Goal: Transaction & Acquisition: Subscribe to service/newsletter

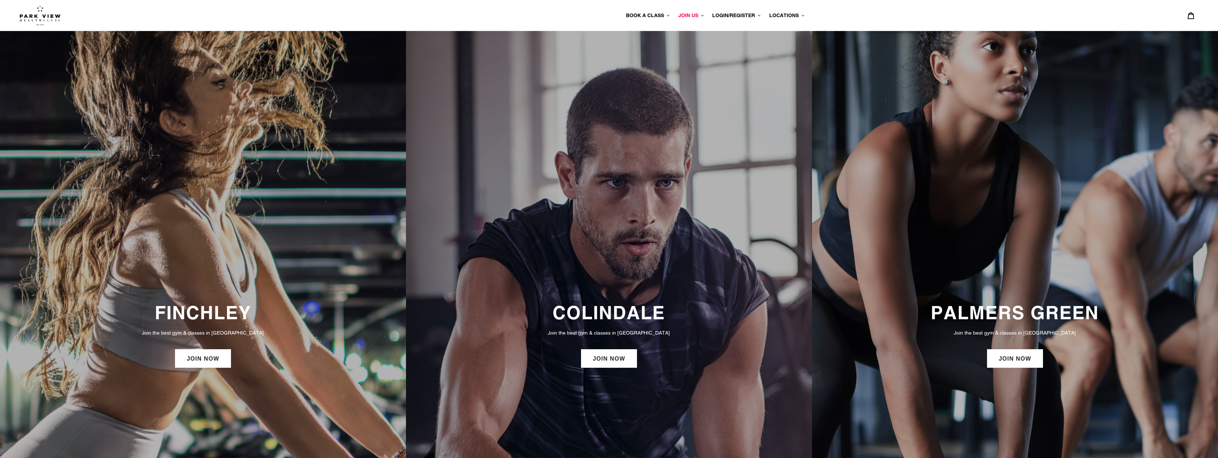
drag, startPoint x: 201, startPoint y: 232, endPoint x: 205, endPoint y: 248, distance: 16.9
click at [201, 232] on div "FINCHLEY Join the best gym & classes in [GEOGRAPHIC_DATA] JOIN NOW" at bounding box center [203, 335] width 406 height 609
click at [194, 313] on h3 "FINCHLEY" at bounding box center [203, 313] width 392 height 22
click at [216, 360] on link "JOIN NOW" at bounding box center [203, 358] width 56 height 19
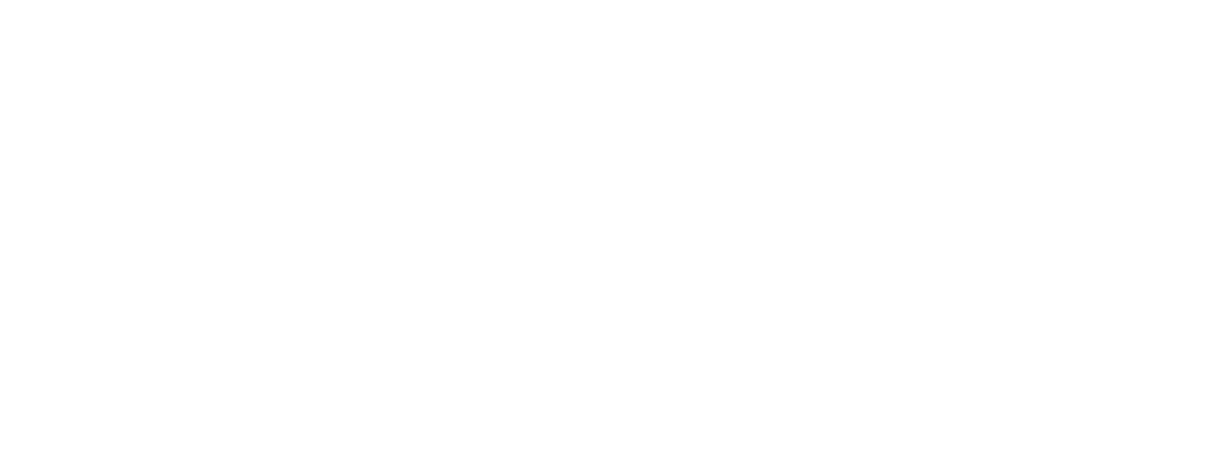
scroll to position [570, 0]
drag, startPoint x: 985, startPoint y: 303, endPoint x: 925, endPoint y: 362, distance: 84.7
click at [985, 303] on div "Choose your membership below." at bounding box center [609, 217] width 1218 height 598
